Goal: Task Accomplishment & Management: Complete application form

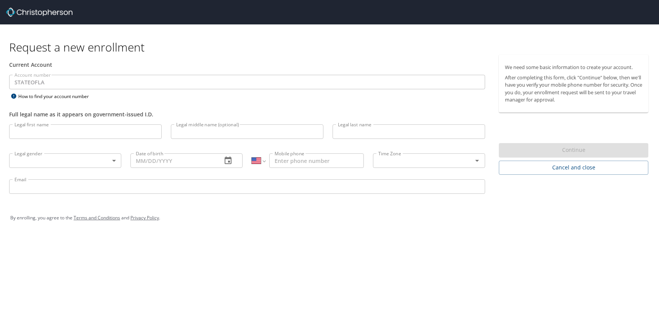
select select "US"
click at [100, 133] on input "Legal first name" at bounding box center [85, 131] width 153 height 14
type input "[PERSON_NAME]"
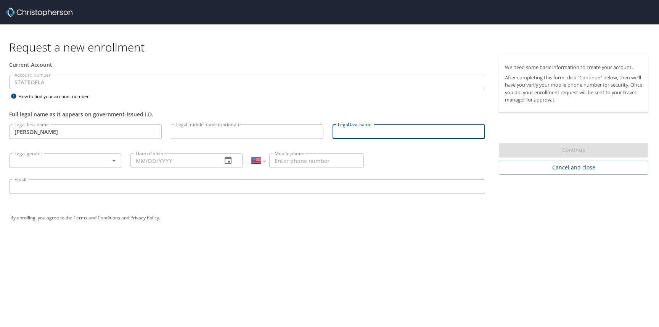
click at [347, 135] on input "Legal last name" at bounding box center [409, 131] width 153 height 14
type input "[PERSON_NAME]"
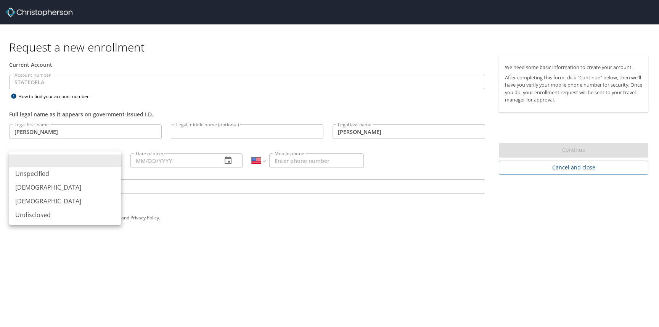
click at [112, 161] on body "Request a new enrollment Current Account Account number STATEOFLA Account numbe…" at bounding box center [329, 163] width 659 height 327
click at [27, 201] on li "[DEMOGRAPHIC_DATA]" at bounding box center [65, 201] width 112 height 14
type input "[DEMOGRAPHIC_DATA]"
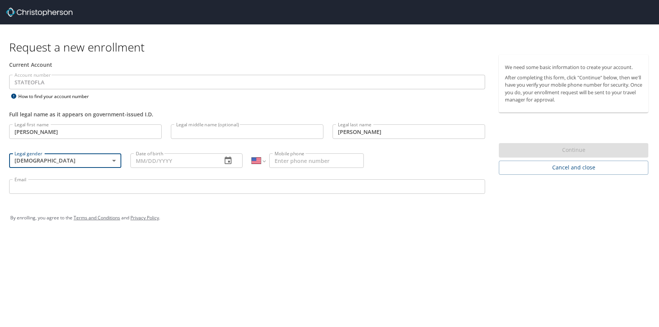
click at [143, 161] on input "Date of birth" at bounding box center [172, 160] width 85 height 14
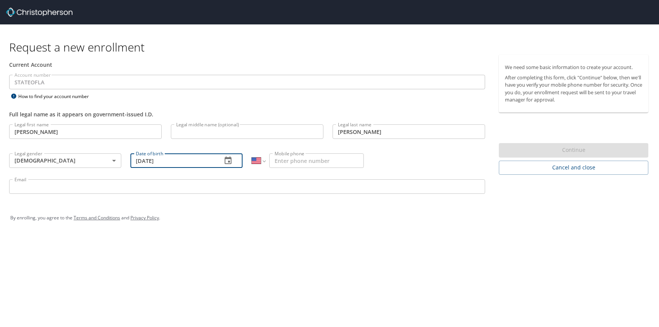
type input "[DATE]"
click at [298, 162] on input "Mobile phone" at bounding box center [316, 160] width 95 height 14
type input "[PHONE_NUMBER]"
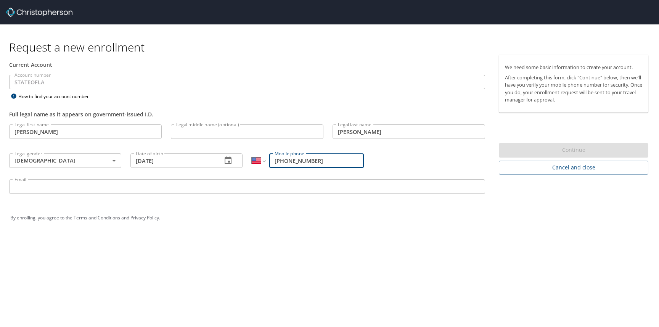
click at [293, 185] on input "Email" at bounding box center [247, 186] width 476 height 14
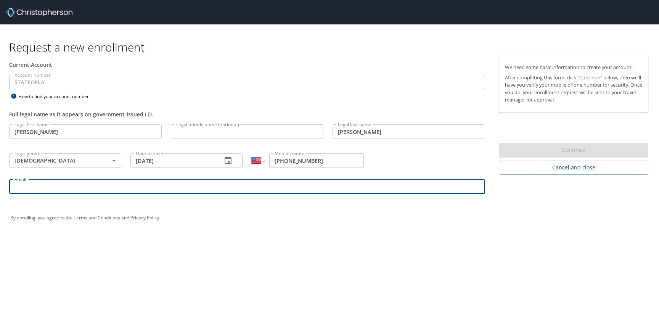
type input "[PERSON_NAME][EMAIL_ADDRESS][PERSON_NAME][DOMAIN_NAME]"
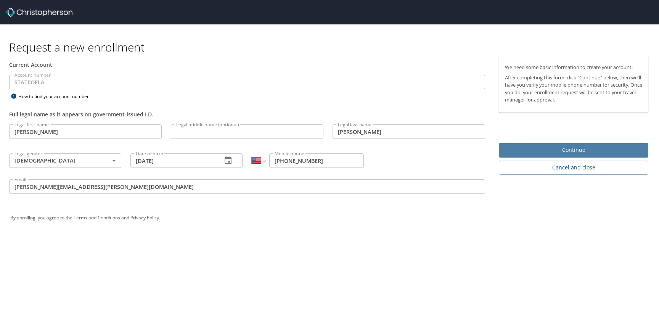
click at [560, 149] on span "Continue" at bounding box center [573, 150] width 137 height 10
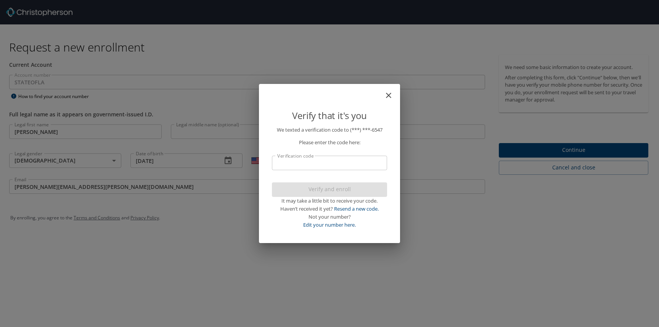
click at [343, 165] on input "Verification code" at bounding box center [329, 163] width 115 height 14
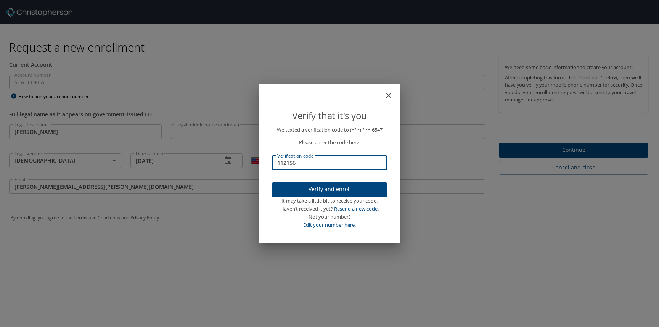
type input "112156"
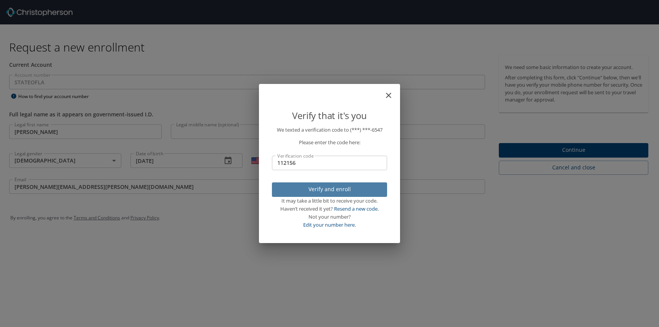
click at [339, 189] on span "Verify and enroll" at bounding box center [329, 190] width 103 height 10
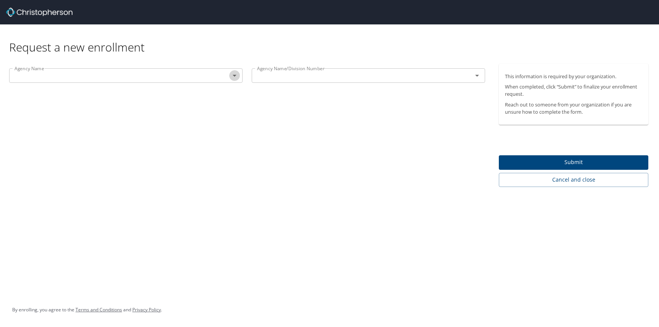
click at [234, 74] on icon "Open" at bounding box center [234, 75] width 9 height 9
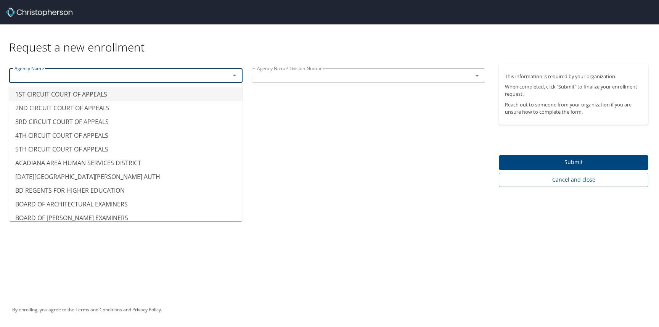
click at [88, 77] on input "text" at bounding box center [114, 76] width 206 height 10
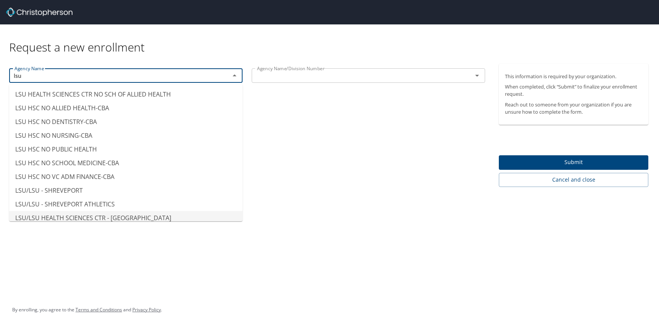
click at [76, 218] on li "LSU/LSU HEALTH SCIENCES CTR - [GEOGRAPHIC_DATA]" at bounding box center [125, 218] width 233 height 14
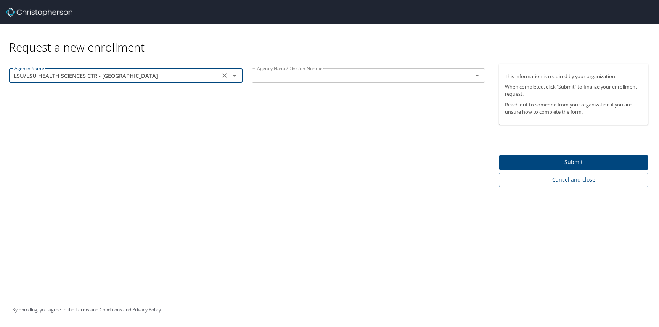
type input "LSU/LSU HEALTH SCIENCES CTR - [GEOGRAPHIC_DATA]"
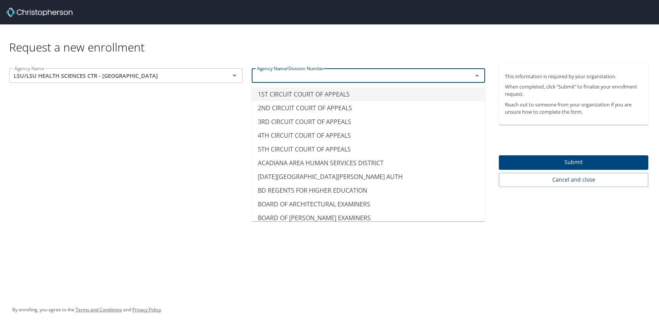
click at [273, 79] on input "text" at bounding box center [357, 76] width 206 height 10
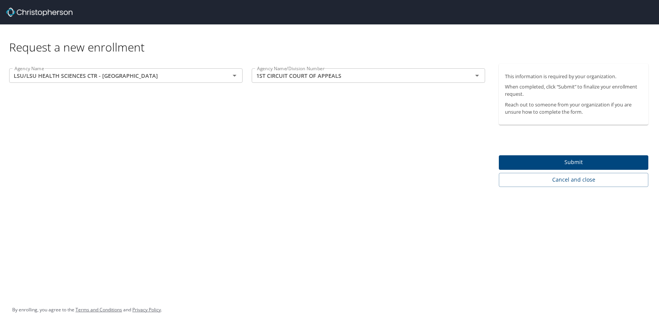
click at [194, 124] on div "Agency Name LSU/LSU HEALTH SCIENCES CTR - SHREVEPORT Agency Name Agency Name/Di…" at bounding box center [247, 125] width 494 height 123
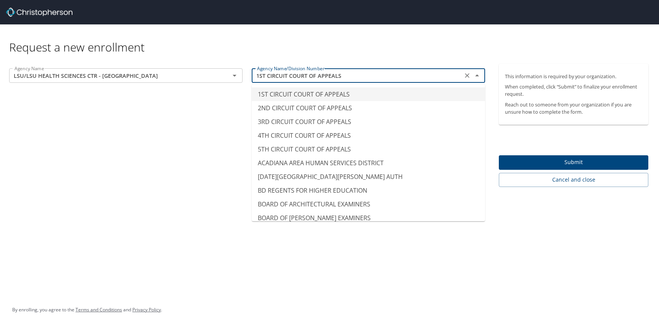
click at [363, 79] on input "1ST CIRCUIT COURT OF APPEALS" at bounding box center [357, 76] width 206 height 10
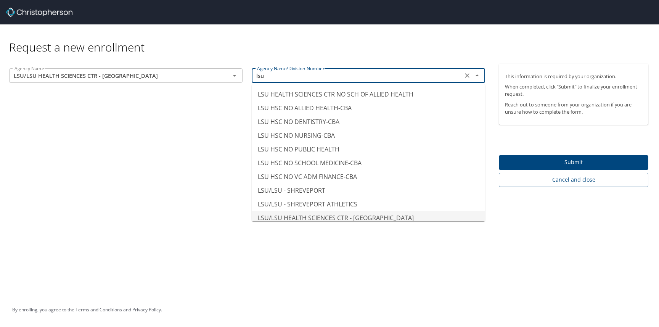
click at [356, 217] on li "LSU/LSU HEALTH SCIENCES CTR - [GEOGRAPHIC_DATA]" at bounding box center [368, 218] width 233 height 14
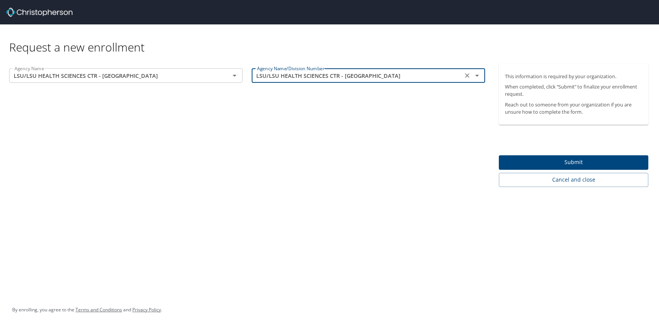
type input "LSU/LSU HEALTH SCIENCES CTR - [GEOGRAPHIC_DATA]"
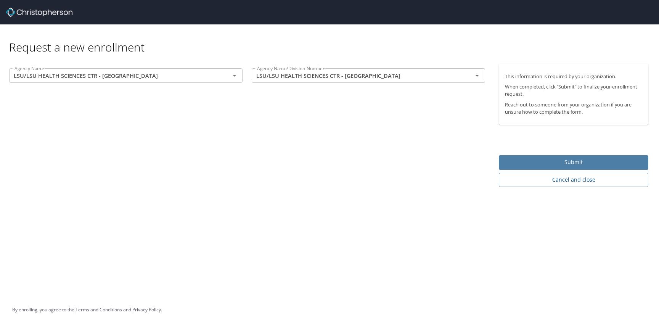
click at [574, 163] on span "Submit" at bounding box center [573, 163] width 137 height 10
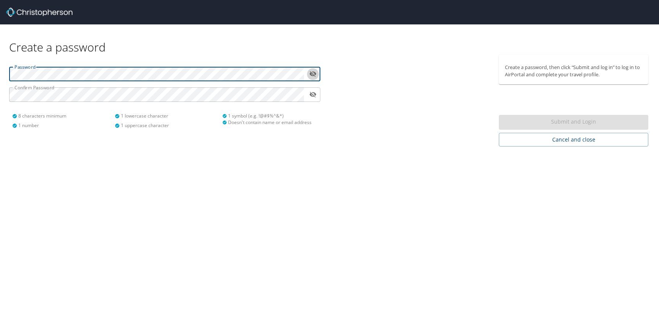
click at [312, 73] on icon "toggle password visibility" at bounding box center [312, 73] width 7 height 7
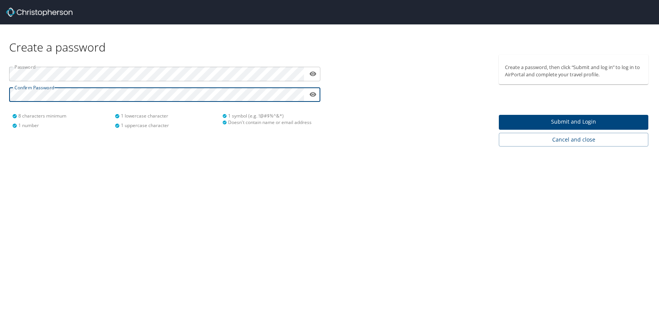
click at [563, 121] on span "Submit and Login" at bounding box center [573, 122] width 137 height 10
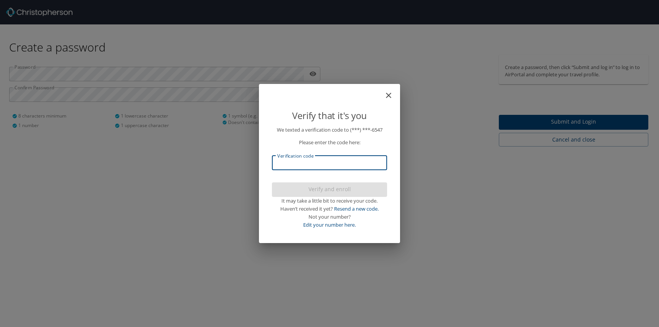
click at [328, 164] on input "Verification code" at bounding box center [329, 163] width 115 height 14
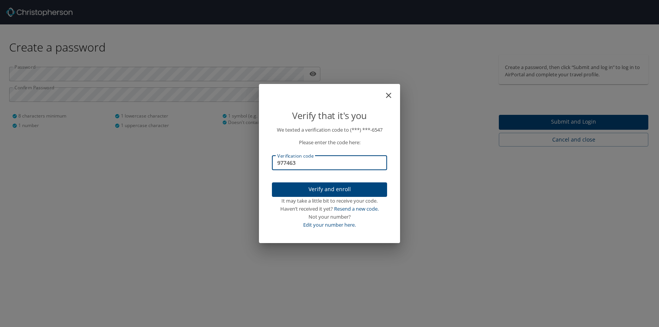
type input "977463"
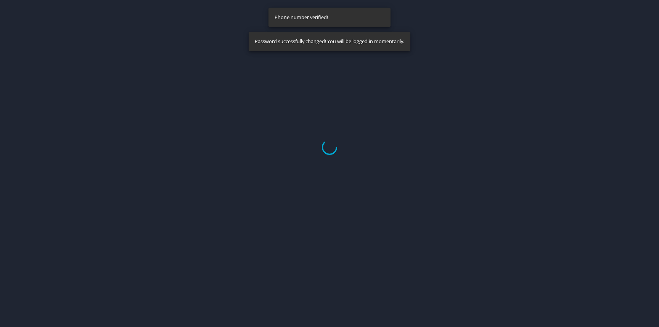
select select "US"
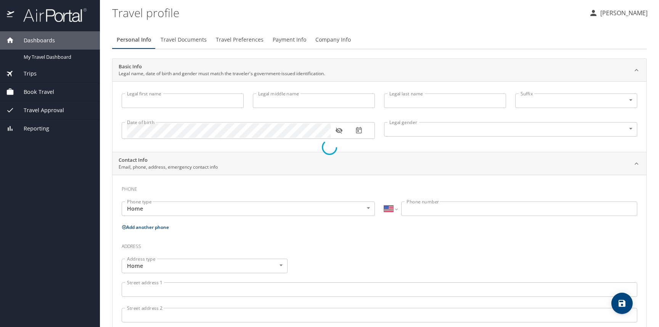
type input "[PERSON_NAME]"
type input "[DEMOGRAPHIC_DATA]"
select select "US"
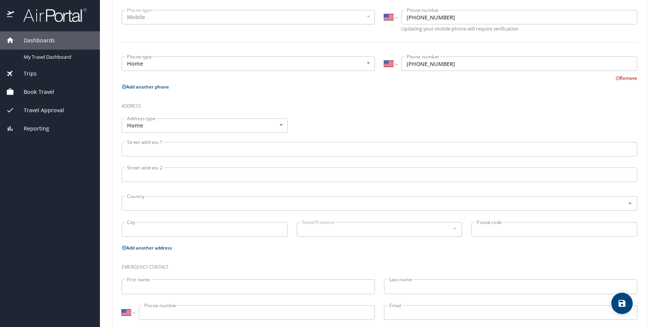
scroll to position [209, 0]
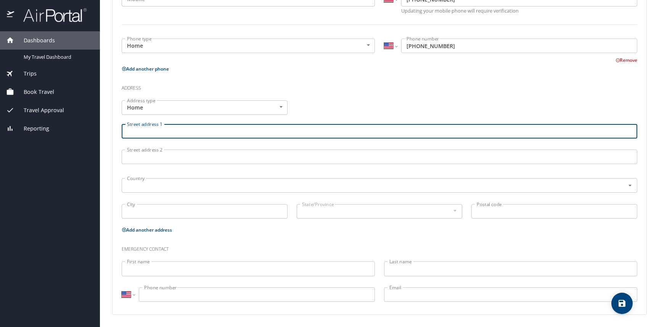
click at [196, 132] on input "Street address 1" at bounding box center [380, 131] width 516 height 14
type input "7627 Chesapeake Dr."
click at [174, 207] on input "City" at bounding box center [205, 211] width 166 height 14
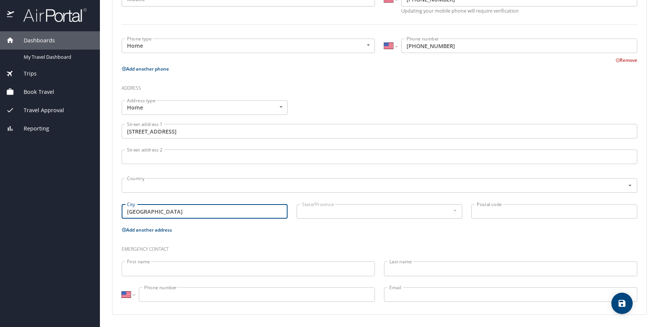
type input "Shreveport"
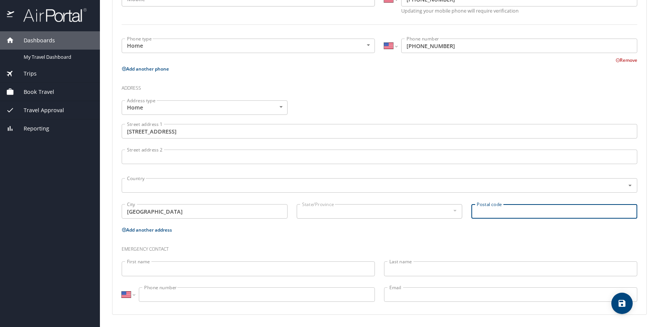
click at [474, 213] on input "Postal code" at bounding box center [554, 211] width 166 height 14
type input "71105"
click at [240, 187] on input "text" at bounding box center [368, 185] width 489 height 10
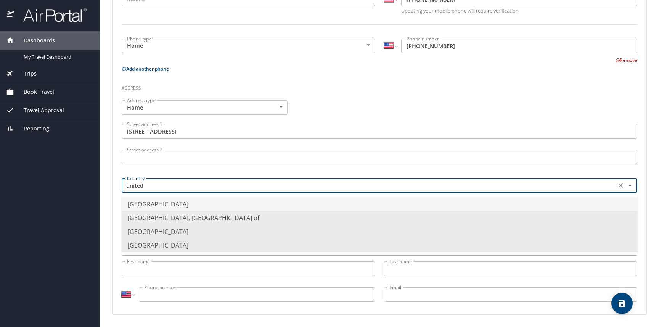
click at [198, 204] on li "United States of America" at bounding box center [380, 204] width 516 height 14
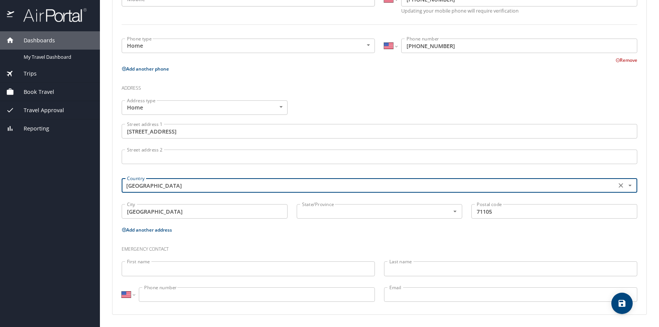
type input "United States of America"
click at [199, 272] on input "First name" at bounding box center [248, 268] width 253 height 14
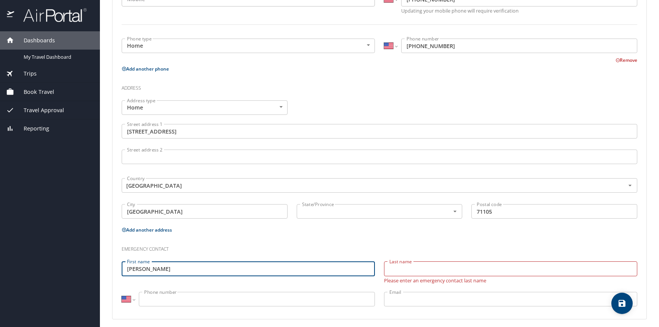
click at [129, 269] on input "jana" at bounding box center [248, 268] width 253 height 14
type input "Jana"
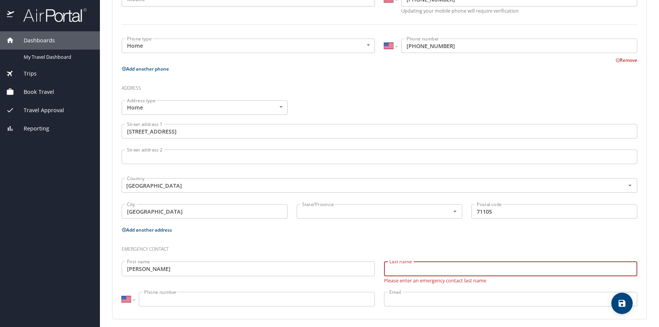
click at [399, 271] on input "Last name" at bounding box center [510, 268] width 253 height 14
type input "[PERSON_NAME]"
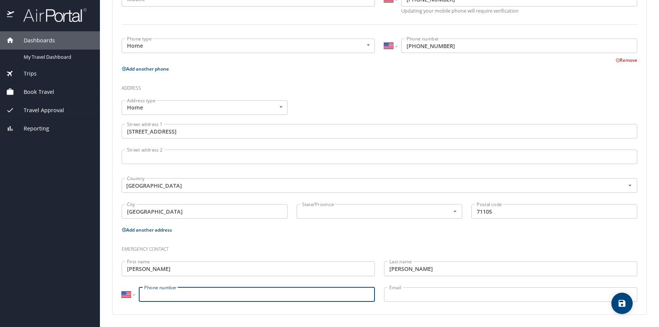
click at [286, 296] on input "Phone number" at bounding box center [257, 294] width 236 height 14
type input "(318) 655-8384"
click at [410, 289] on input "Email" at bounding box center [510, 294] width 253 height 14
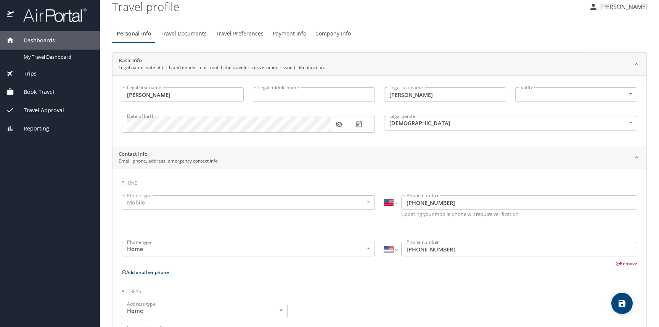
scroll to position [0, 0]
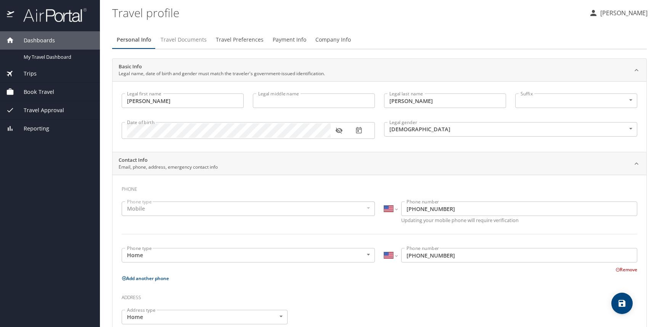
click at [190, 40] on span "Travel Documents" at bounding box center [184, 40] width 46 height 10
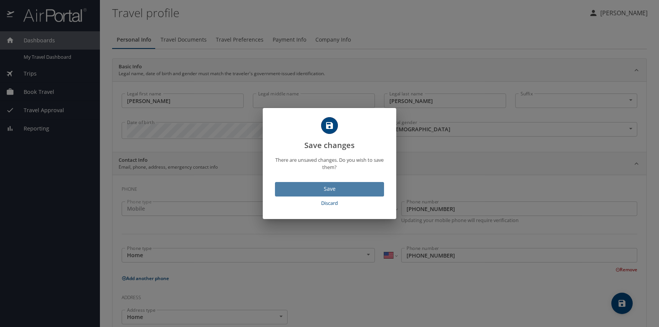
click at [328, 187] on span "Save" at bounding box center [329, 189] width 97 height 10
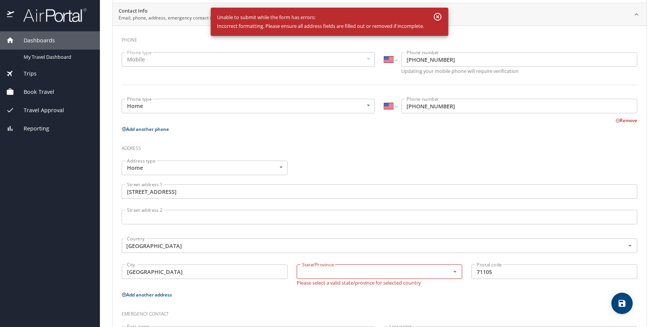
scroll to position [214, 0]
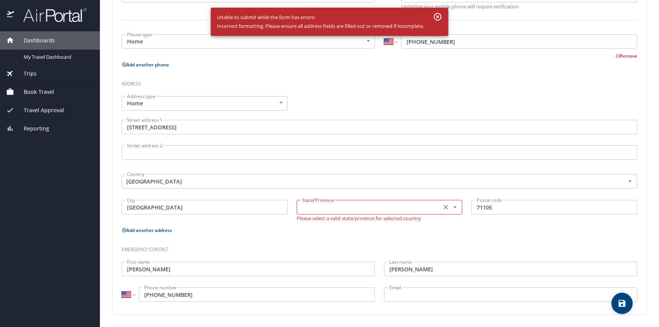
click at [357, 207] on input "text" at bounding box center [368, 207] width 139 height 10
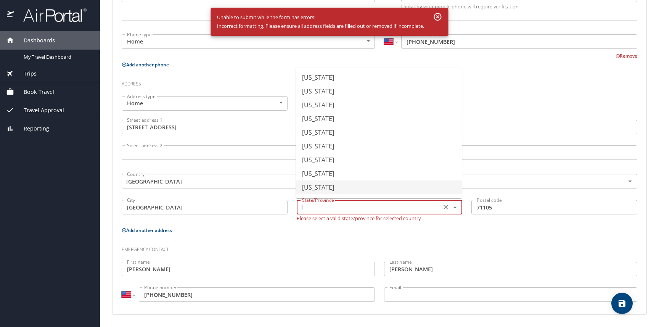
click at [310, 187] on li "Louisiana" at bounding box center [379, 187] width 166 height 14
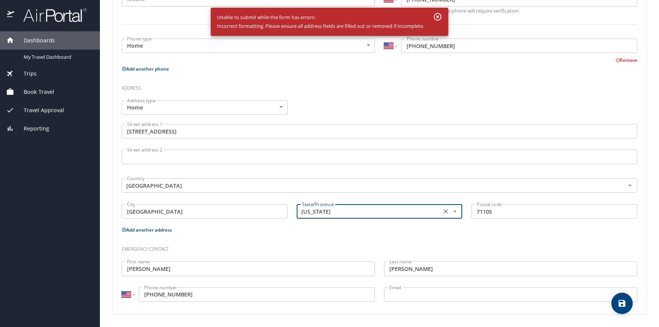
scroll to position [209, 0]
type input "Louisiana"
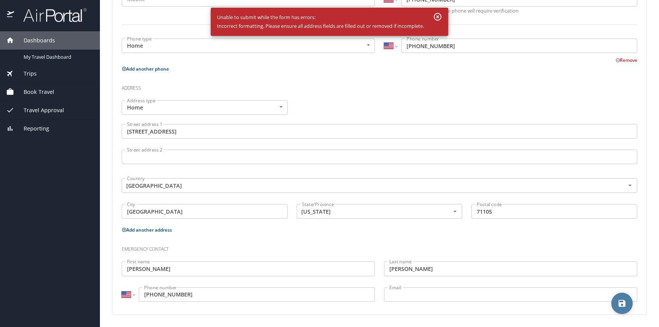
click at [622, 302] on icon "save" at bounding box center [622, 303] width 7 height 7
select select "US"
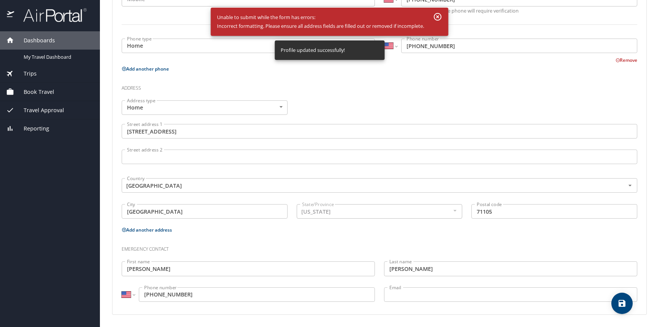
select select "US"
click at [439, 15] on icon "button" at bounding box center [437, 16] width 9 height 9
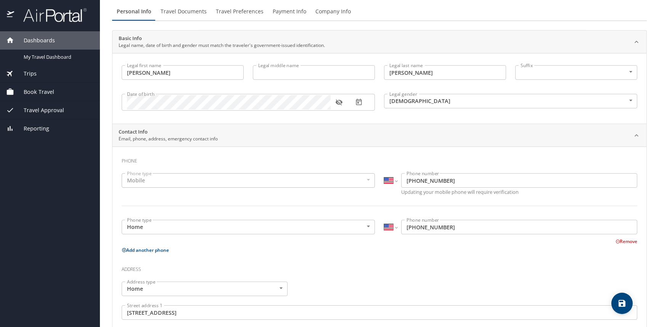
scroll to position [0, 0]
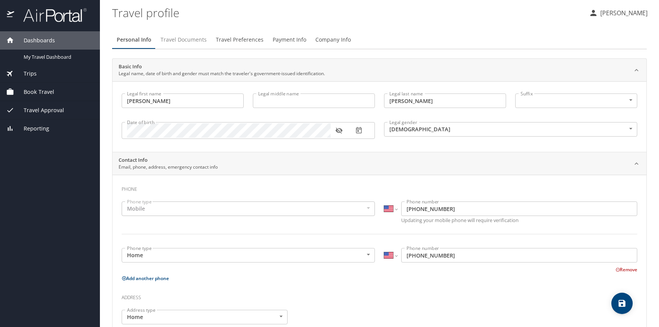
click at [179, 38] on span "Travel Documents" at bounding box center [184, 40] width 46 height 10
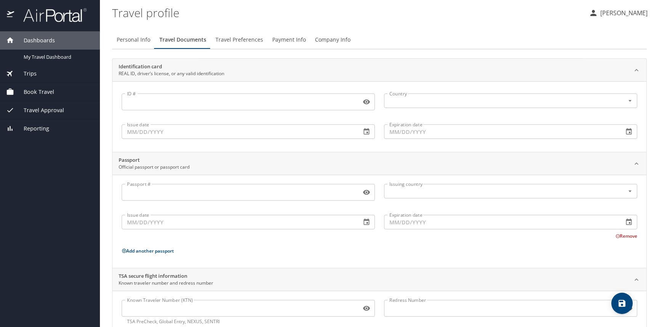
scroll to position [21, 0]
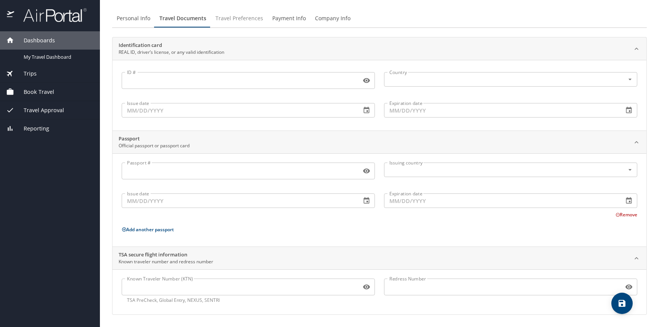
click at [242, 18] on span "Travel Preferences" at bounding box center [239, 19] width 48 height 10
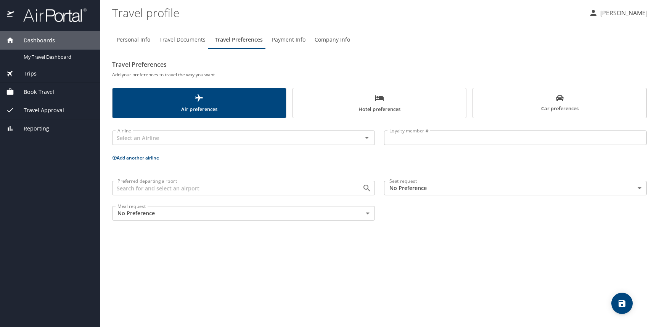
click at [327, 39] on span "Company Info" at bounding box center [332, 40] width 35 height 10
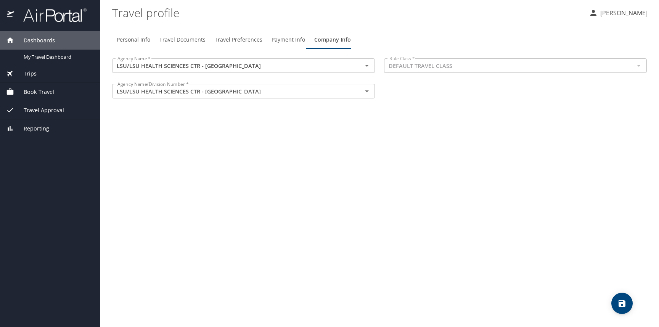
click at [640, 65] on div at bounding box center [639, 65] width 10 height 11
click at [622, 302] on icon "save" at bounding box center [622, 303] width 7 height 7
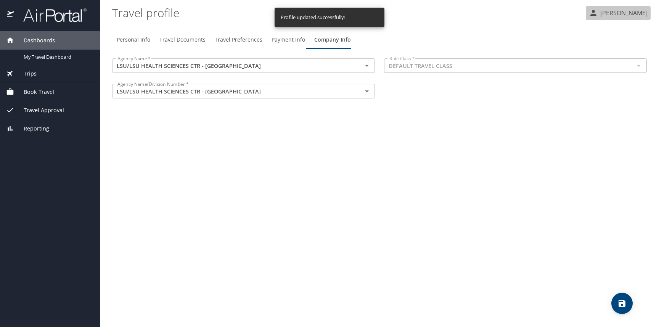
click at [620, 12] on p "Maribeth Forrest" at bounding box center [623, 12] width 50 height 9
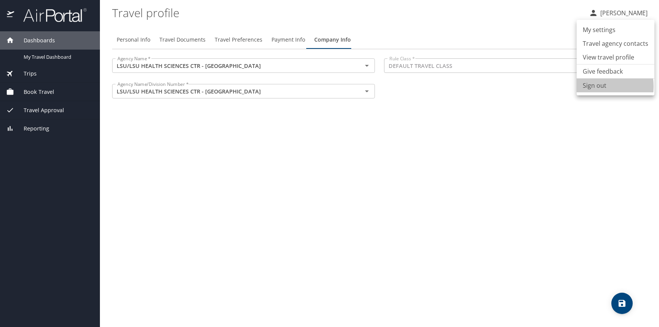
click at [593, 86] on li "Sign out" at bounding box center [616, 86] width 78 height 14
